Goal: Transaction & Acquisition: Purchase product/service

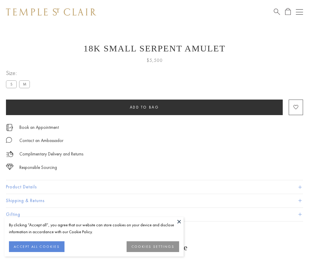
click at [144, 107] on span "Add to bag" at bounding box center [144, 107] width 29 height 5
